Goal: Information Seeking & Learning: Learn about a topic

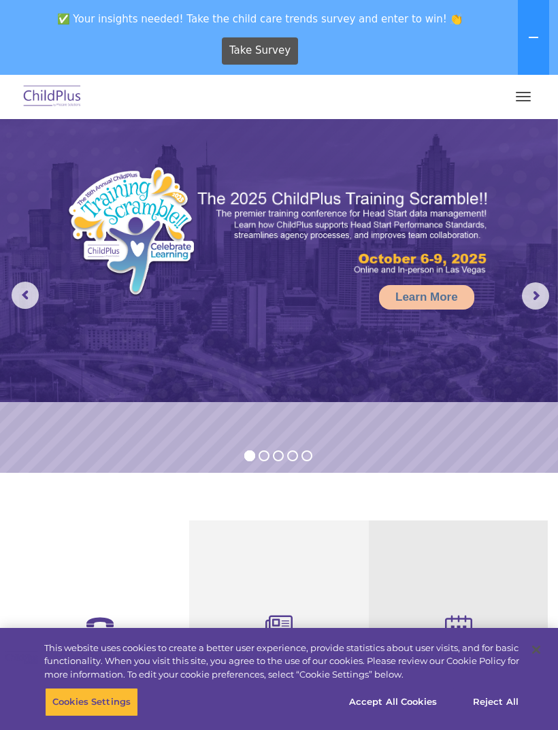
select select "MEDIUM"
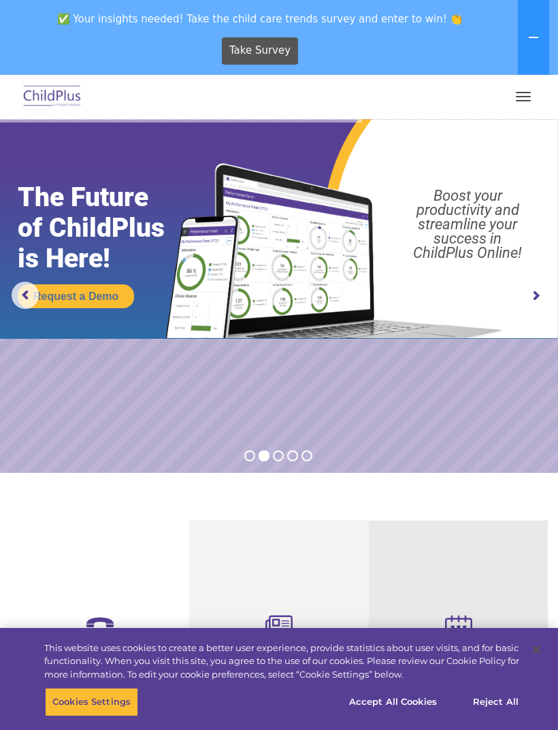
click at [509, 106] on button "button" at bounding box center [523, 97] width 29 height 22
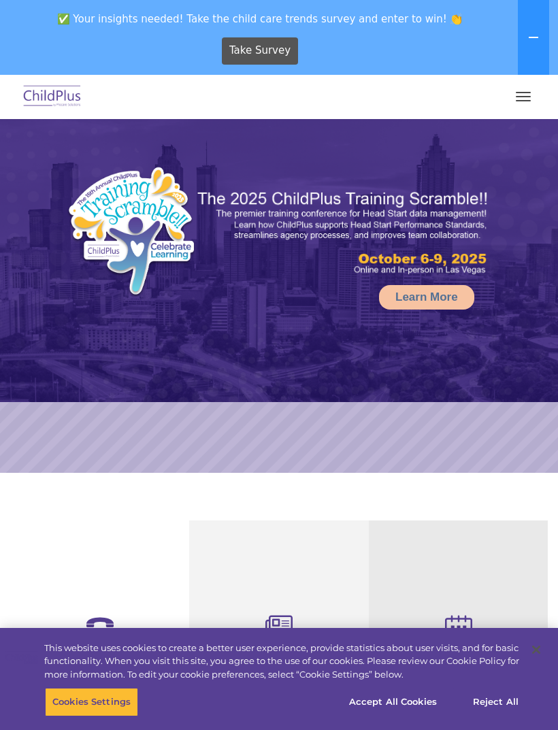
select select "MEDIUM"
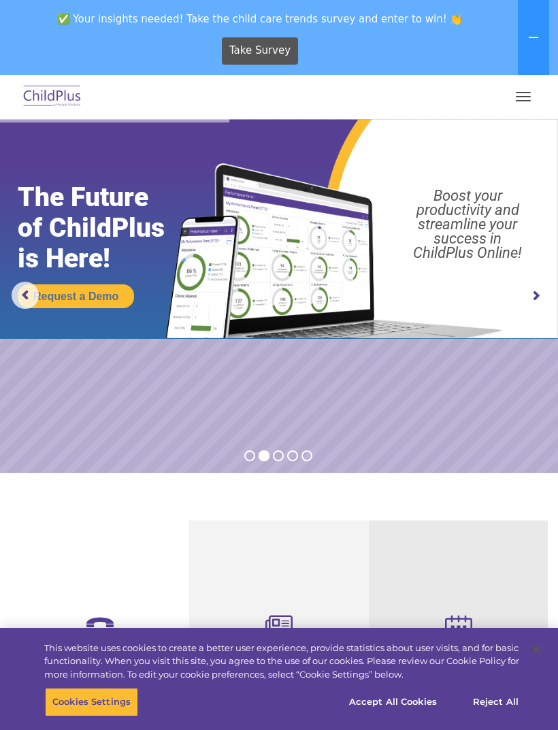
click at [531, 95] on button "button" at bounding box center [523, 97] width 29 height 22
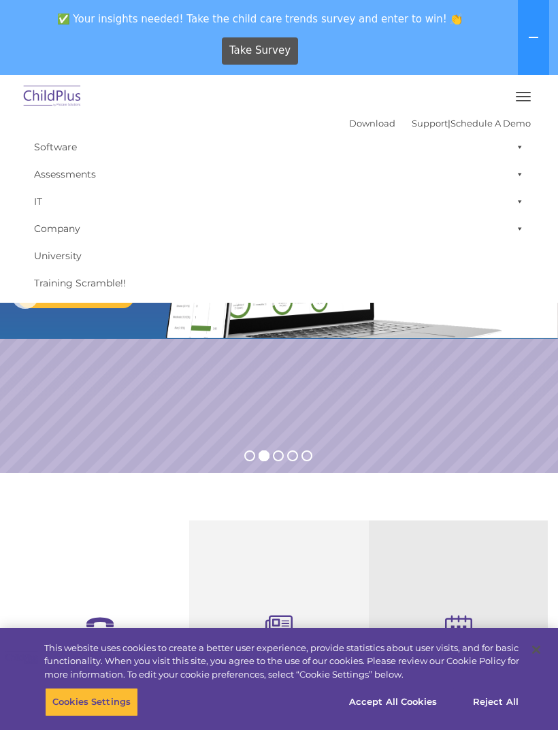
click at [81, 143] on link "Software" at bounding box center [278, 146] width 503 height 27
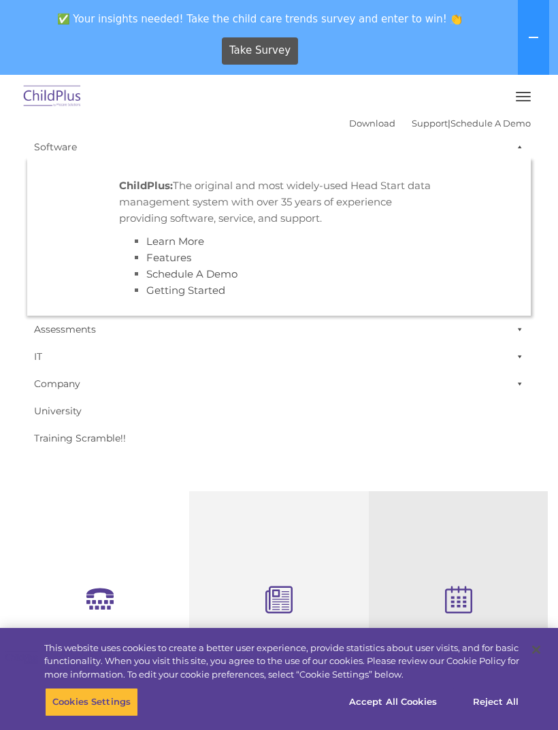
scroll to position [30, 0]
click at [275, 245] on li "Learn More" at bounding box center [292, 241] width 292 height 16
click at [118, 333] on link "Assessments" at bounding box center [278, 329] width 503 height 27
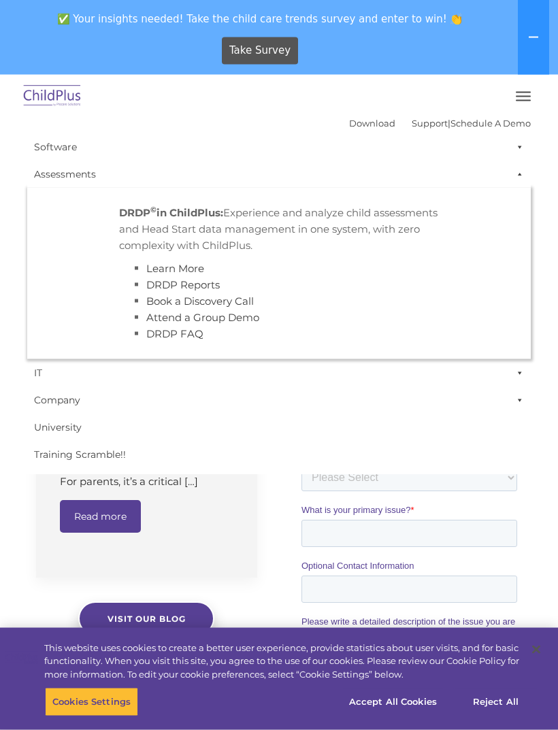
scroll to position [917, 0]
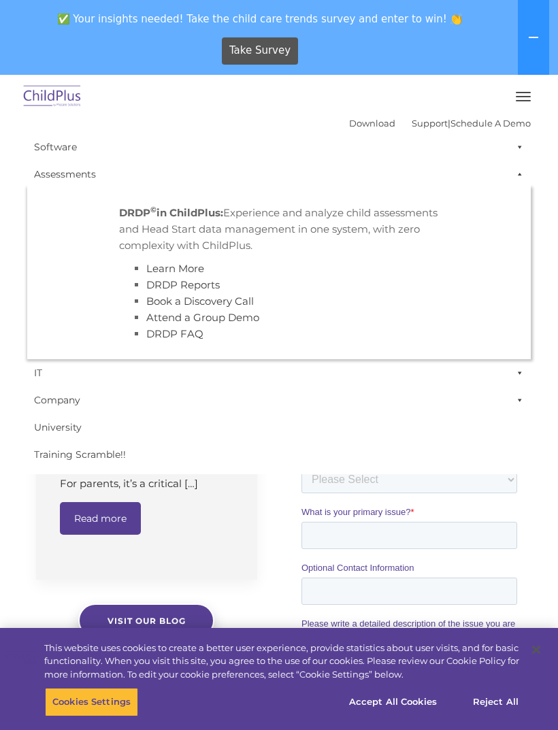
click at [515, 94] on button "button" at bounding box center [523, 97] width 29 height 22
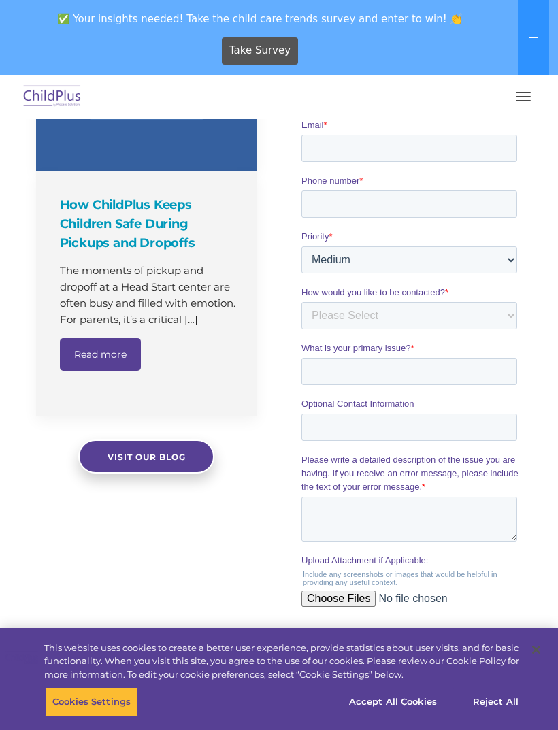
scroll to position [1080, 0]
